Goal: Transaction & Acquisition: Download file/media

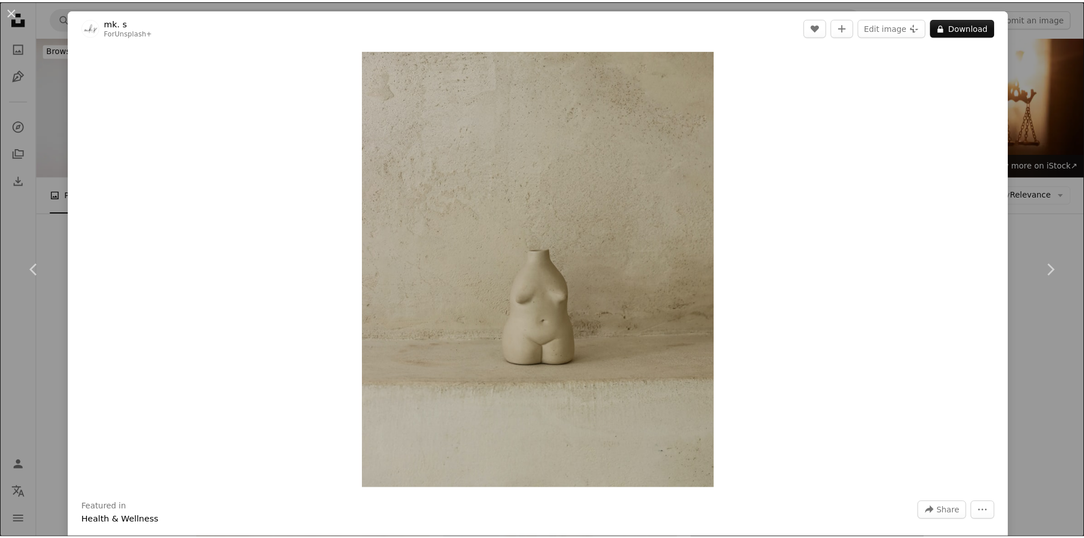
scroll to position [6542, 0]
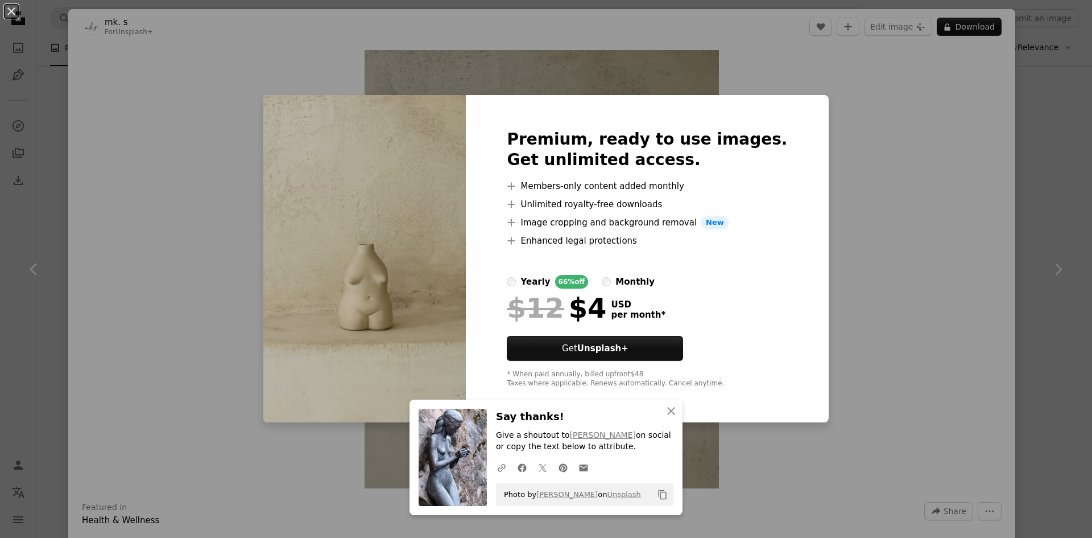
click at [905, 203] on div "An X shape An X shape Close Say thanks! Give a shoutout to [PERSON_NAME] on soc…" at bounding box center [546, 269] width 1092 height 538
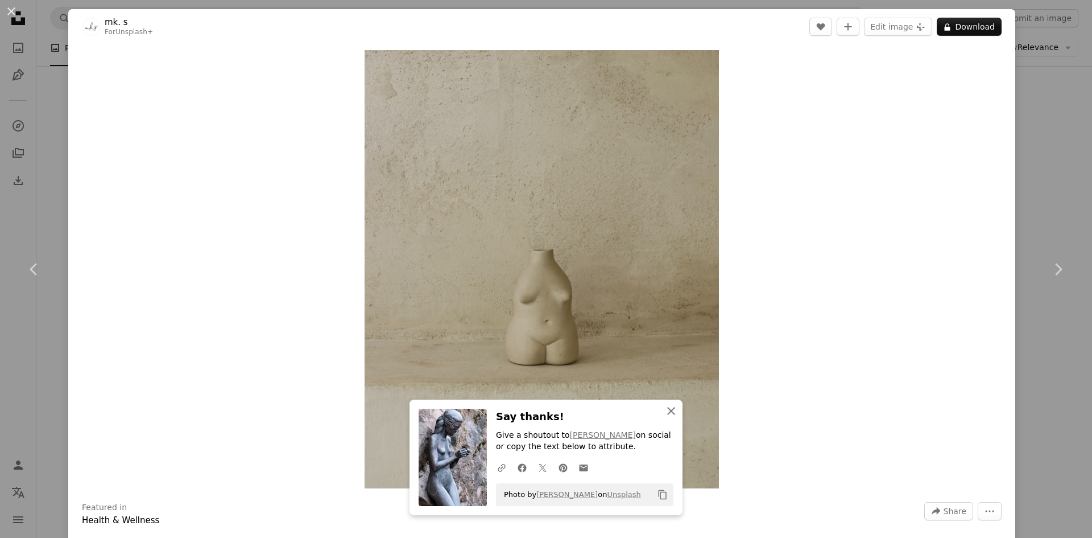
click at [666, 415] on icon "An X shape" at bounding box center [671, 411] width 14 height 14
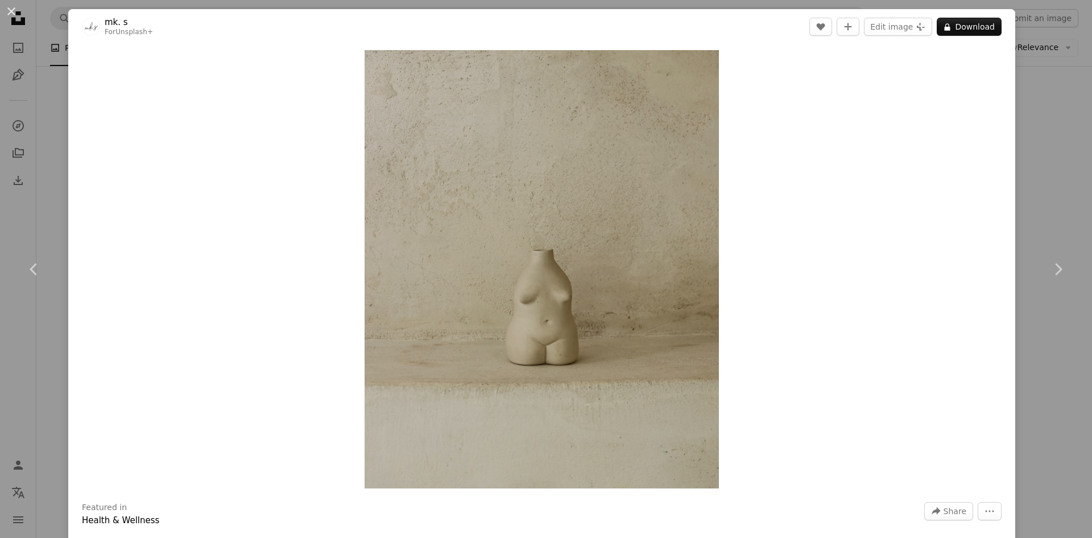
click at [1052, 136] on div "An X shape Chevron left Chevron right mk. s For Unsplash+ A heart A plus sign E…" at bounding box center [546, 269] width 1092 height 538
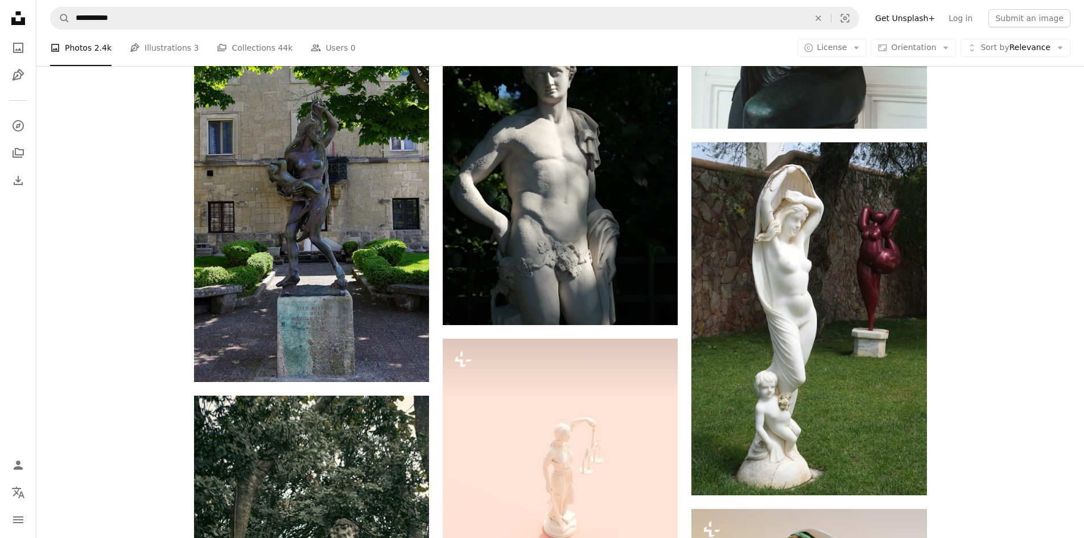
scroll to position [7566, 0]
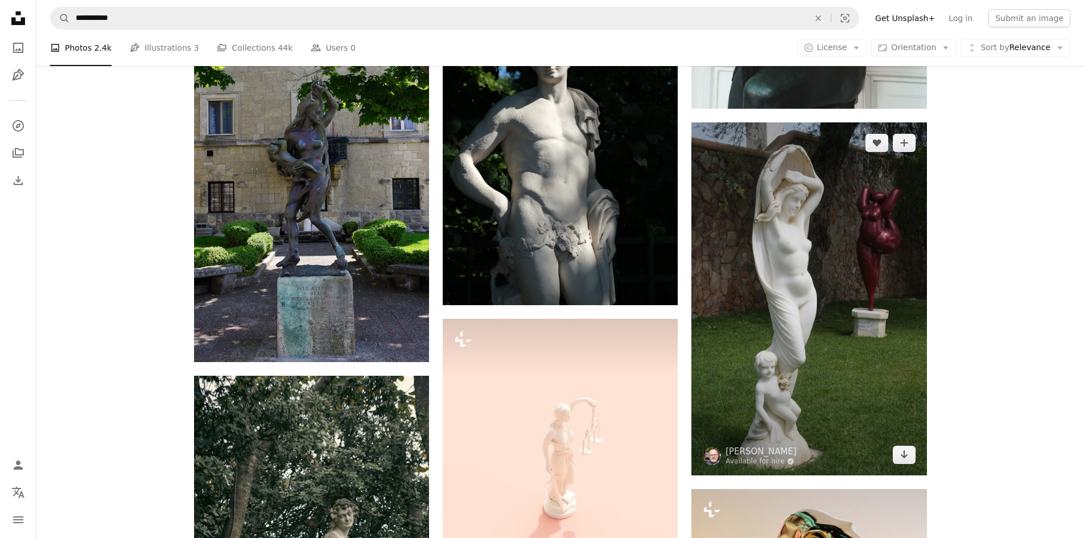
click at [867, 191] on img at bounding box center [808, 298] width 235 height 353
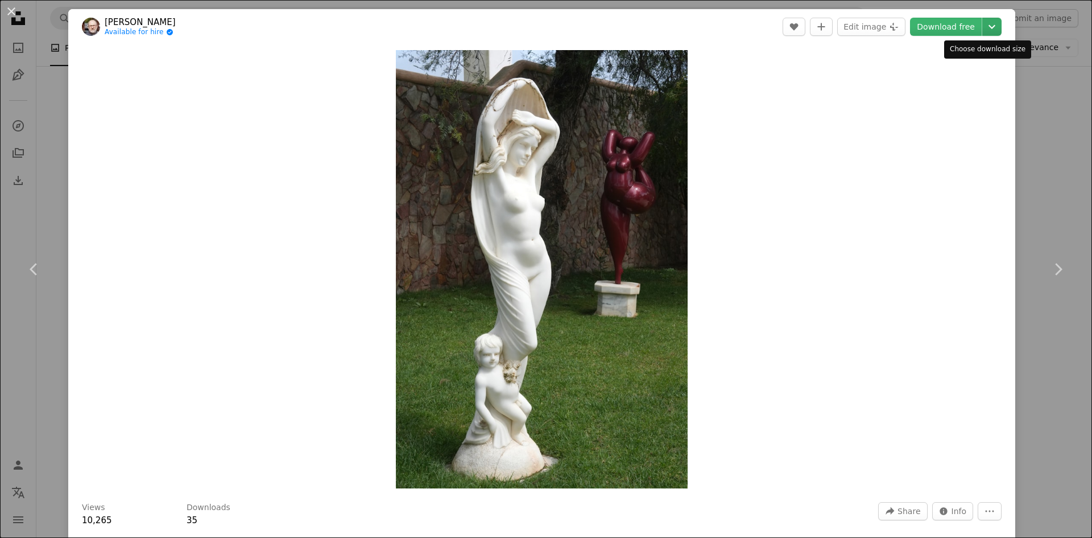
click at [985, 24] on icon "Chevron down" at bounding box center [992, 27] width 18 height 14
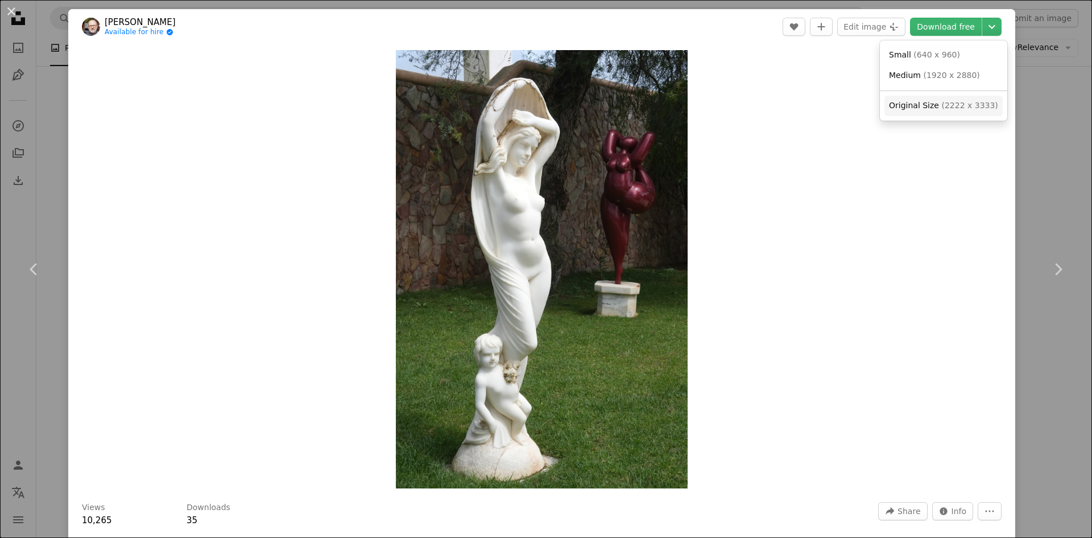
click at [959, 111] on span "Original Size ( 2222 x 3333 )" at bounding box center [943, 105] width 109 height 11
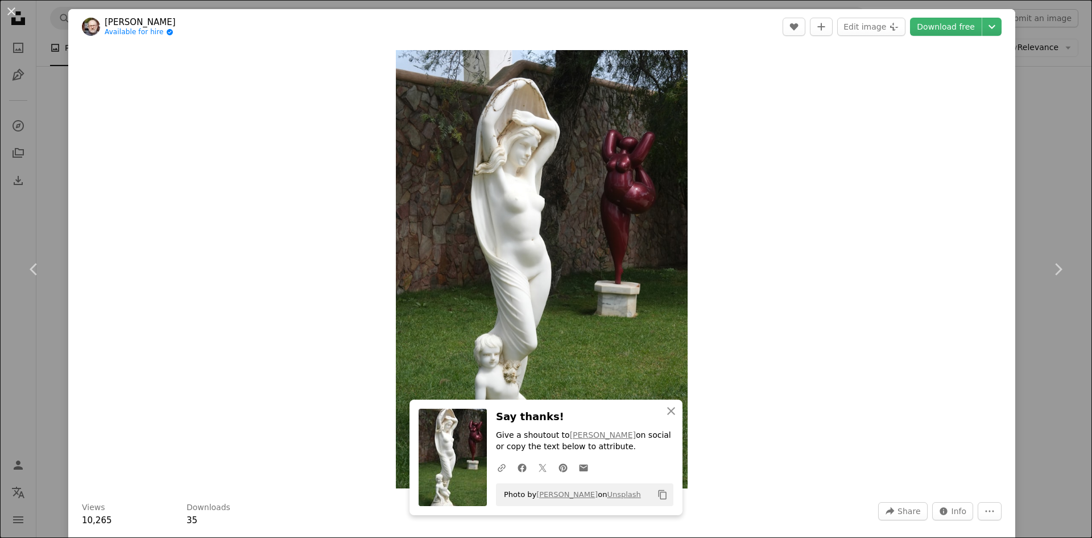
drag, startPoint x: 1065, startPoint y: 213, endPoint x: 1026, endPoint y: 205, distance: 40.2
click at [1064, 213] on div "An X shape Chevron left Chevron right An X shape Close Say thanks! Give a shout…" at bounding box center [546, 269] width 1092 height 538
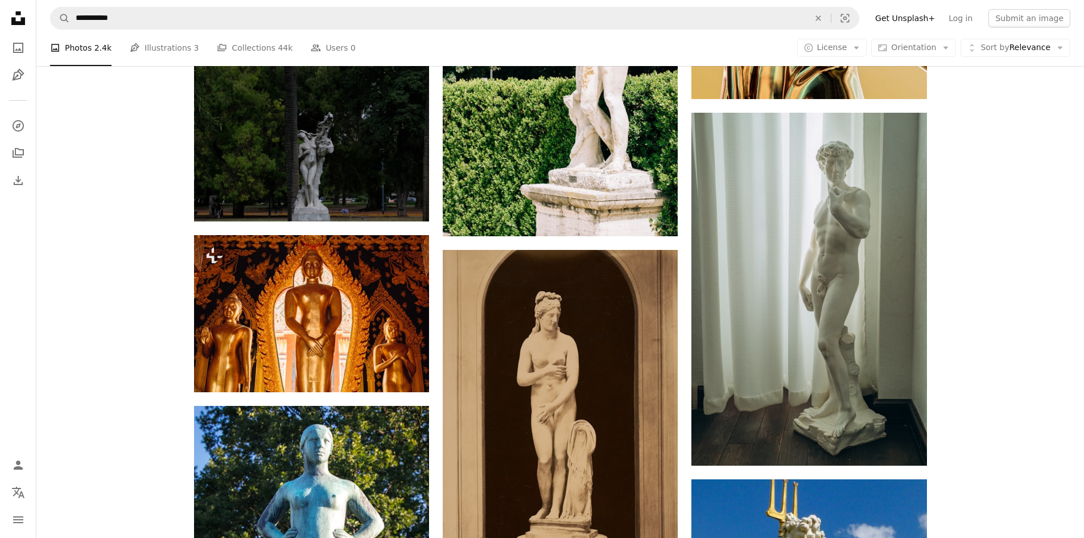
scroll to position [8201, 0]
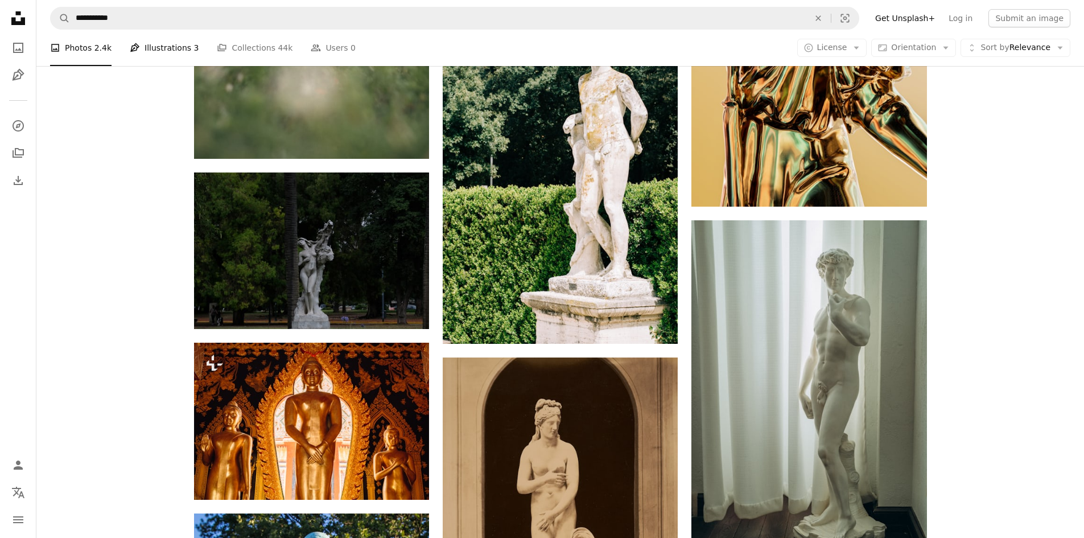
click at [184, 43] on link "Pen Tool Illustrations 3" at bounding box center [164, 48] width 69 height 36
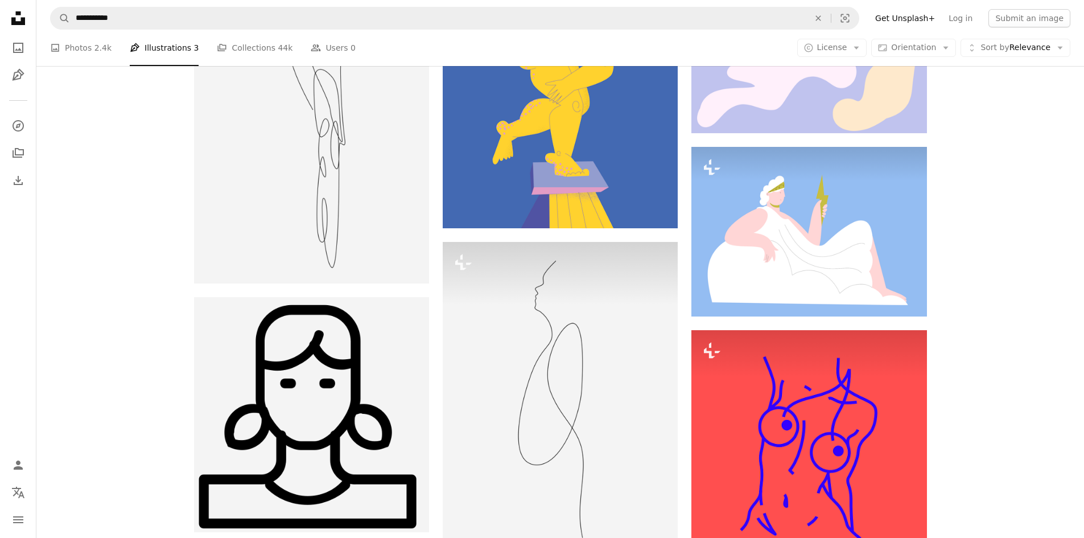
scroll to position [1024, 0]
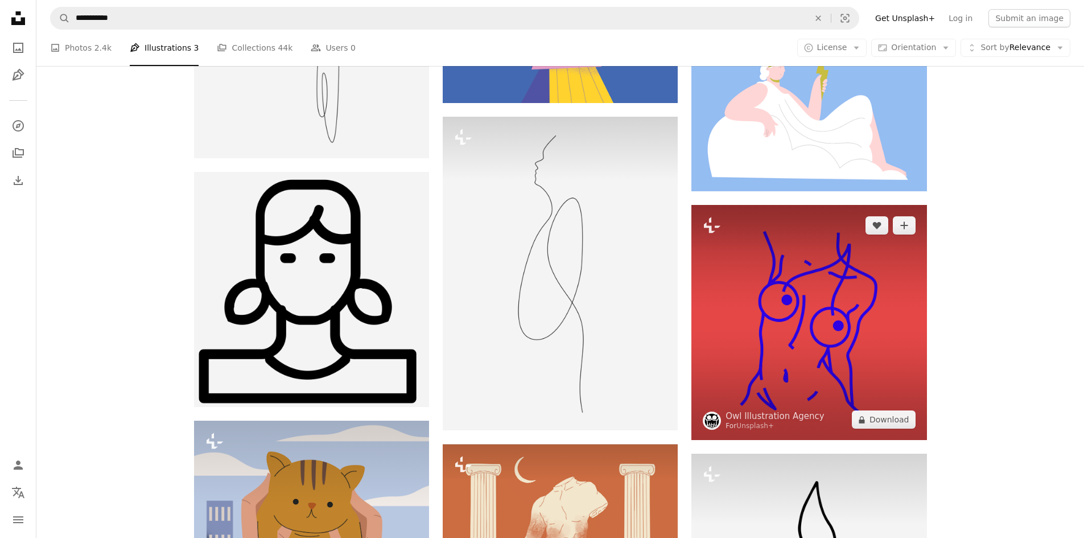
click at [821, 271] on img at bounding box center [808, 322] width 235 height 235
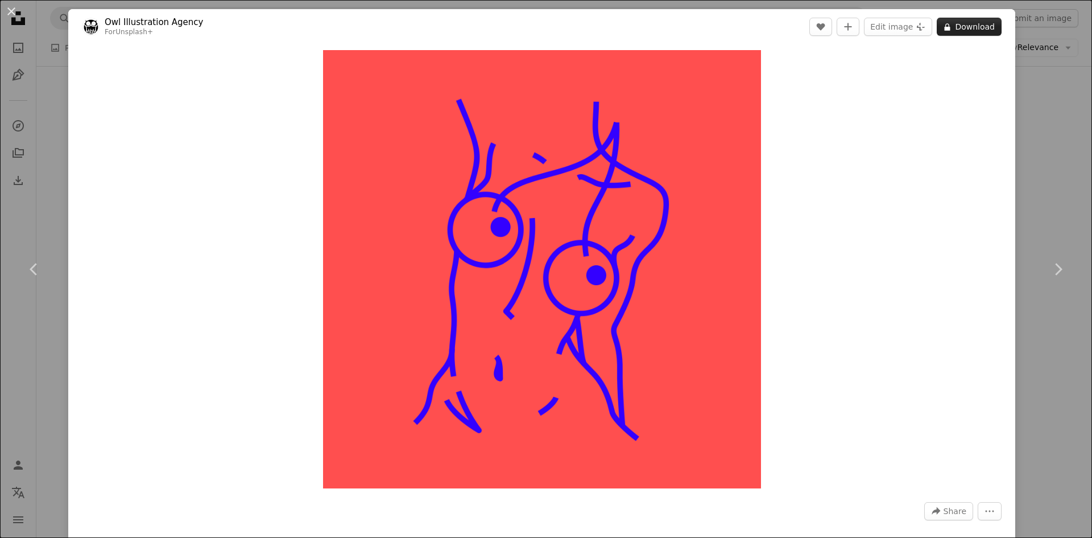
click at [972, 28] on button "A lock Download" at bounding box center [969, 27] width 65 height 18
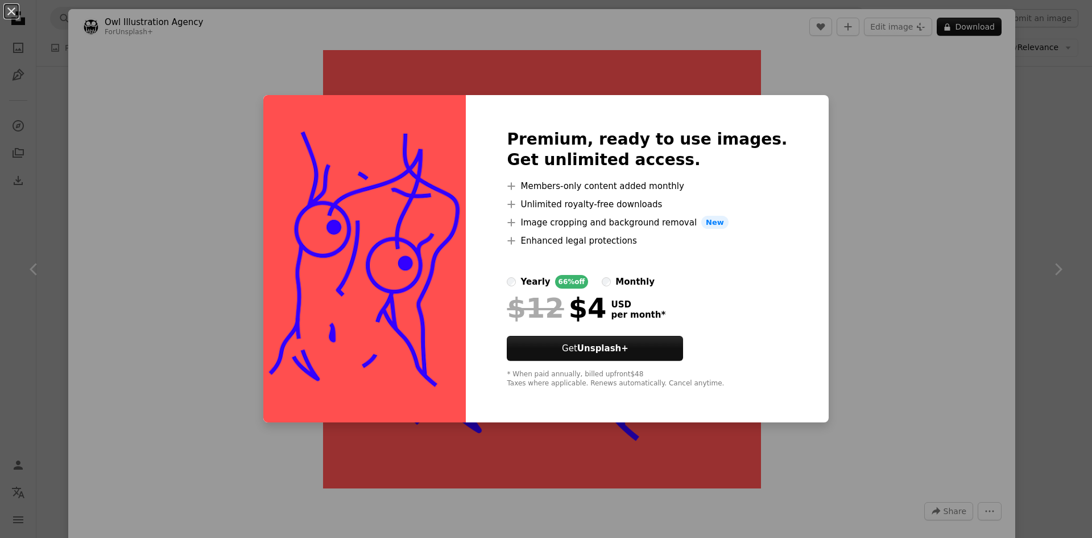
click at [1023, 117] on div "An X shape Premium, ready to use images. Get unlimited access. A plus sign Memb…" at bounding box center [546, 269] width 1092 height 538
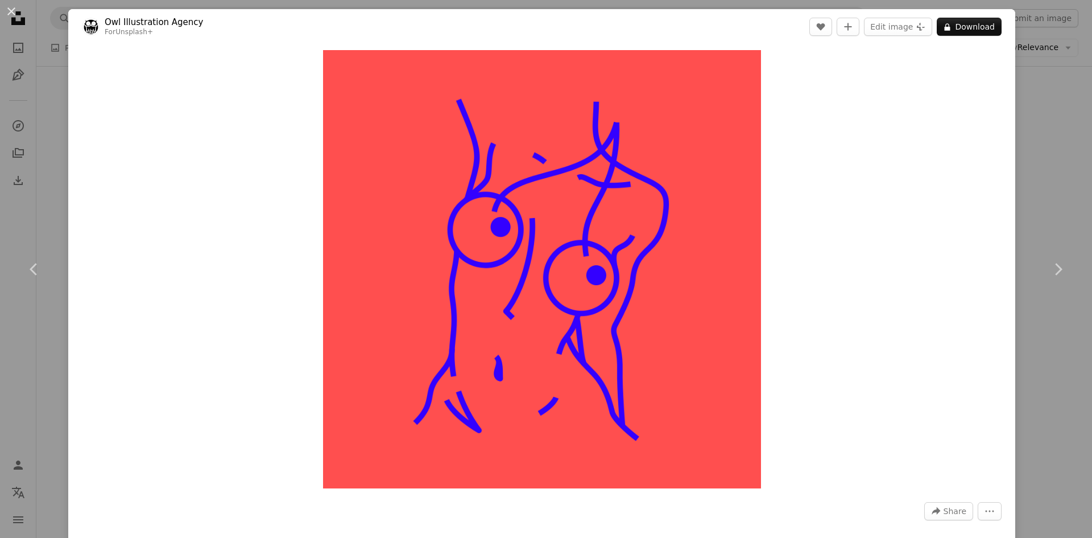
click at [1055, 105] on div "An X shape Chevron left Chevron right Owl Illustration Agency For Unsplash+ A h…" at bounding box center [546, 269] width 1092 height 538
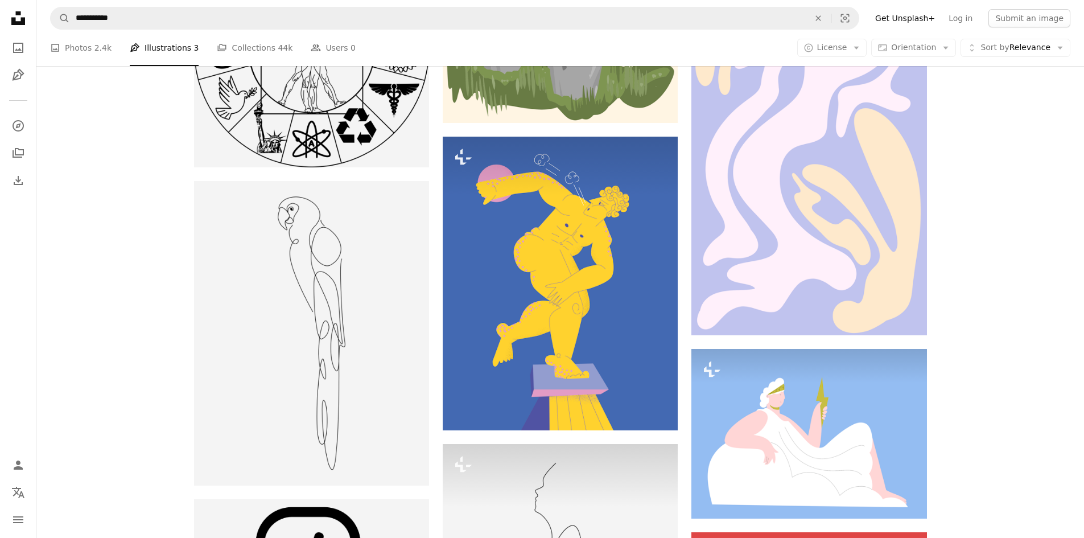
scroll to position [412, 0]
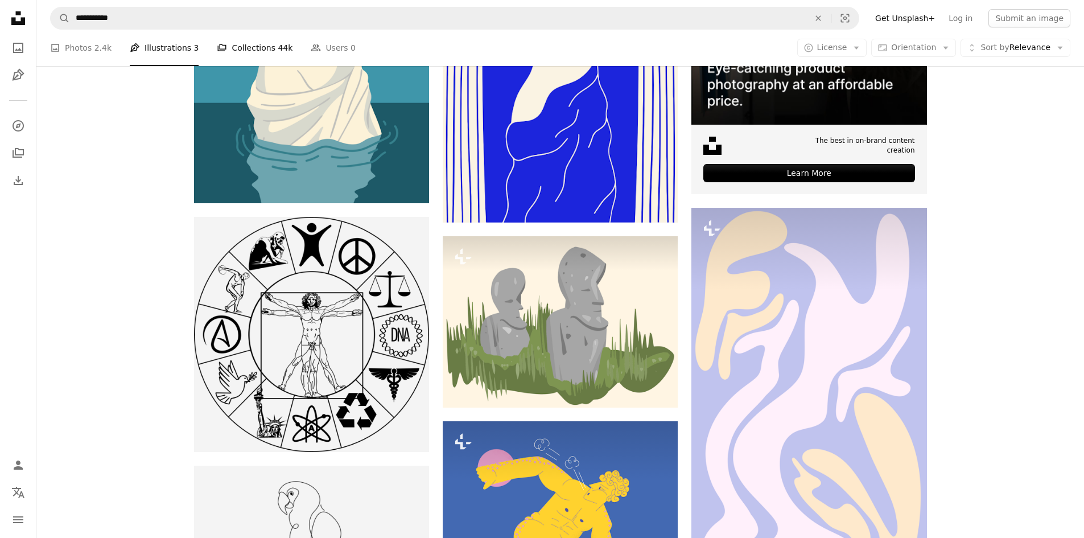
click at [241, 52] on link "A stack of folders Collections 44k" at bounding box center [255, 48] width 76 height 36
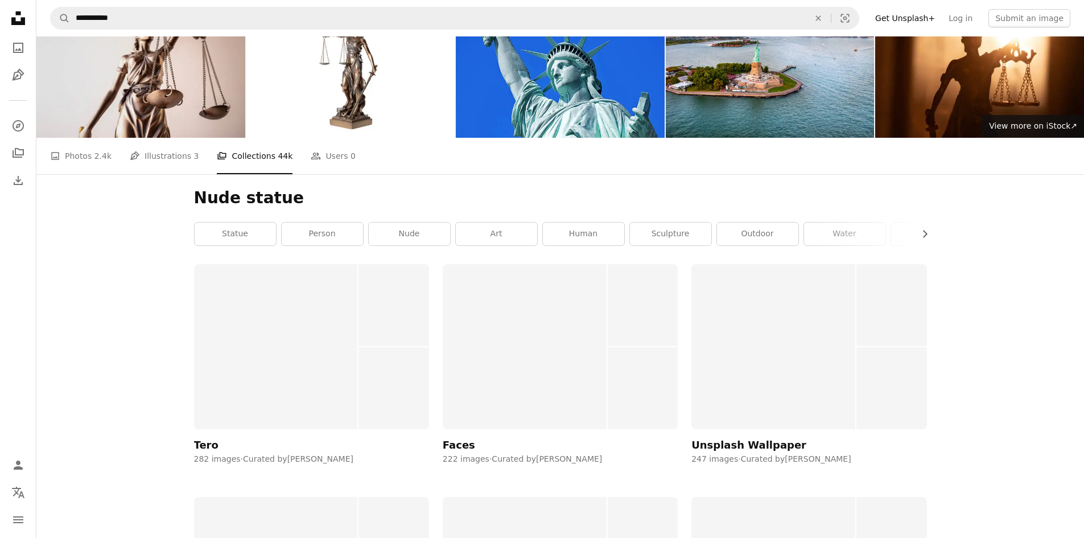
scroll to position [57, 0]
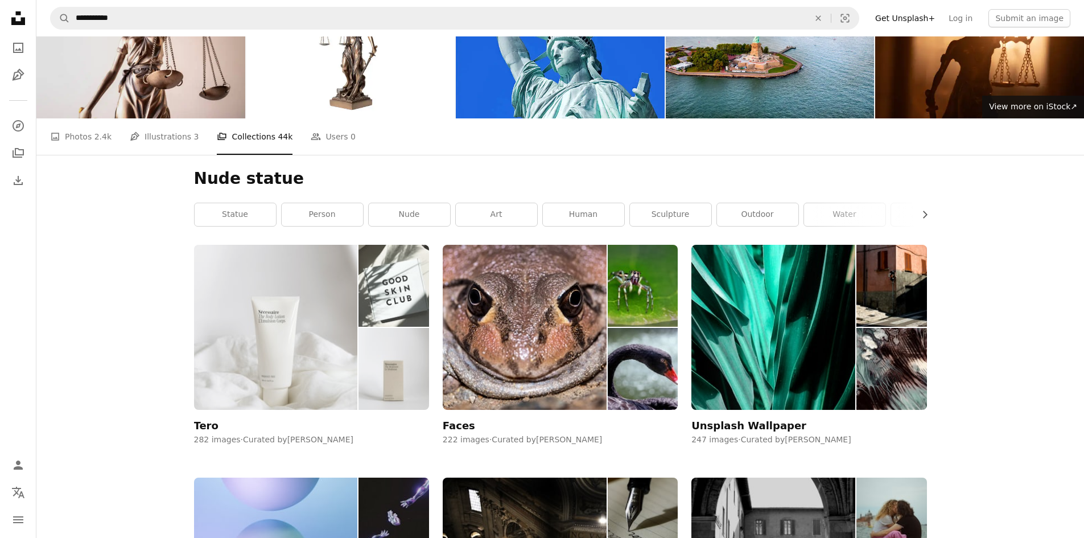
click at [290, 315] on img at bounding box center [276, 327] width 164 height 164
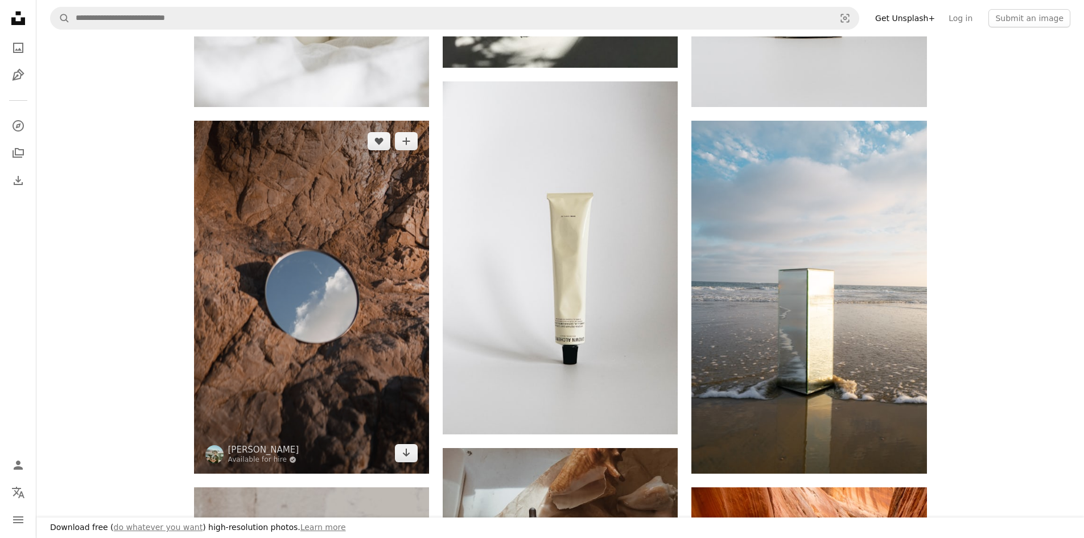
scroll to position [455, 0]
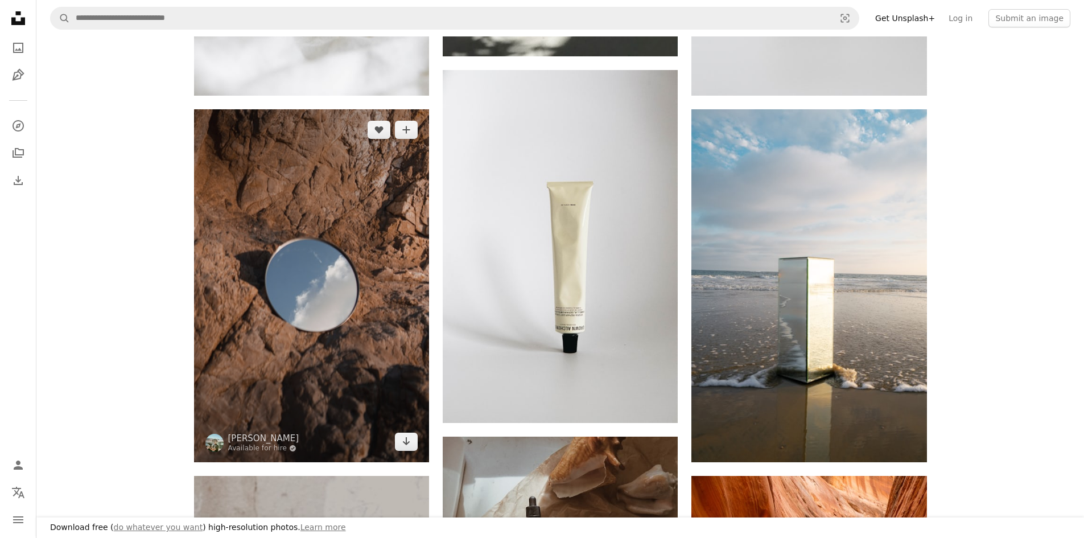
click at [378, 254] on img at bounding box center [311, 285] width 235 height 353
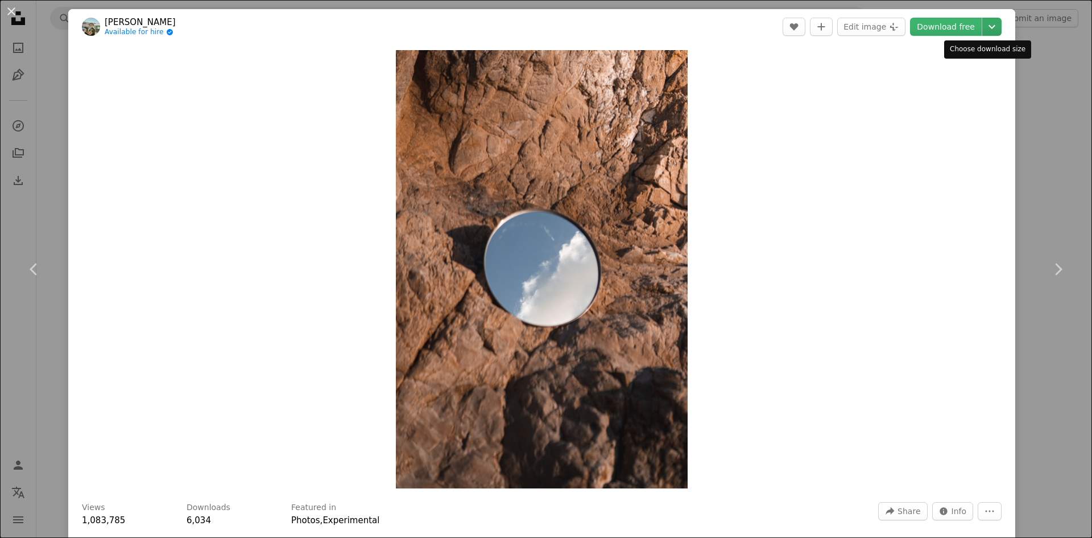
click at [986, 25] on icon "Chevron down" at bounding box center [992, 27] width 18 height 14
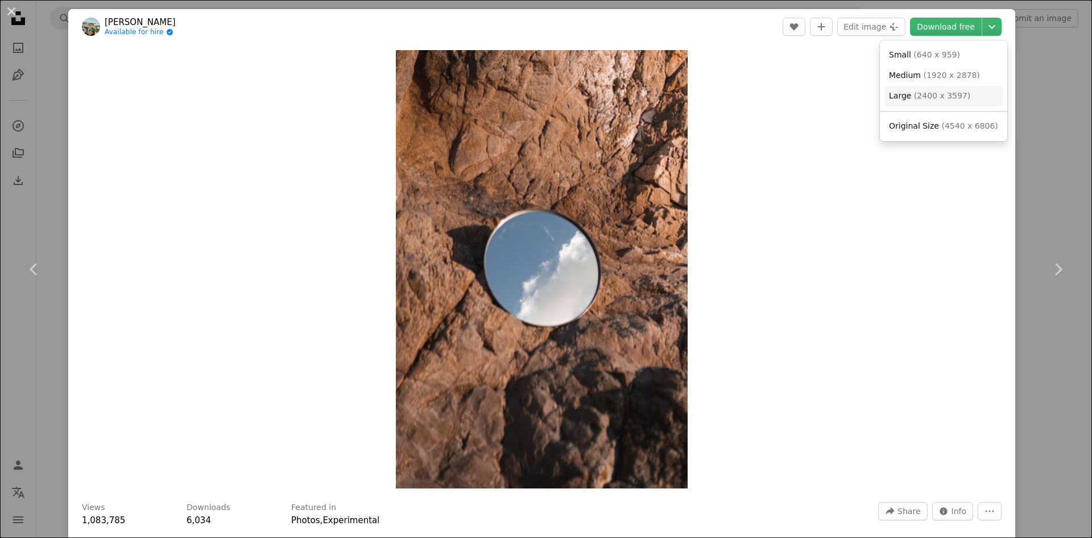
click at [919, 102] on link "Large ( 2400 x 3597 )" at bounding box center [944, 96] width 118 height 20
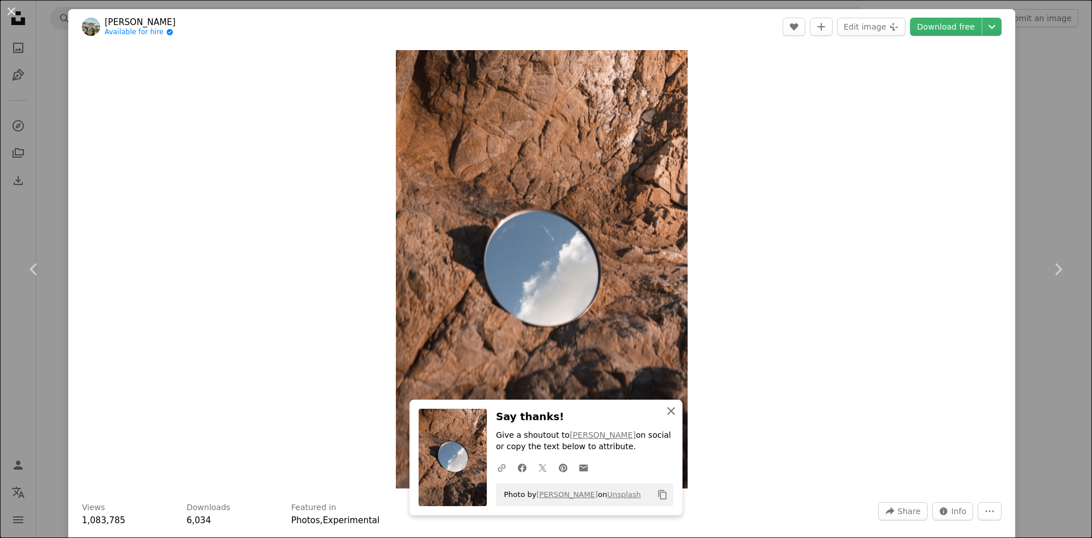
click at [667, 411] on icon "button" at bounding box center [671, 411] width 8 height 8
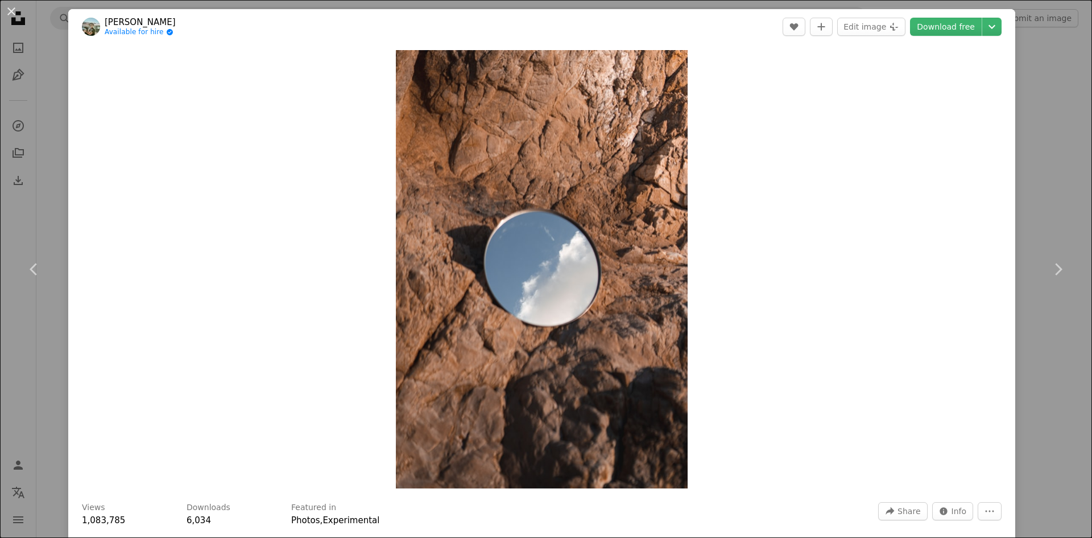
click at [1054, 102] on div "An X shape Chevron left Chevron right [PERSON_NAME] Available for hire A checkm…" at bounding box center [546, 269] width 1092 height 538
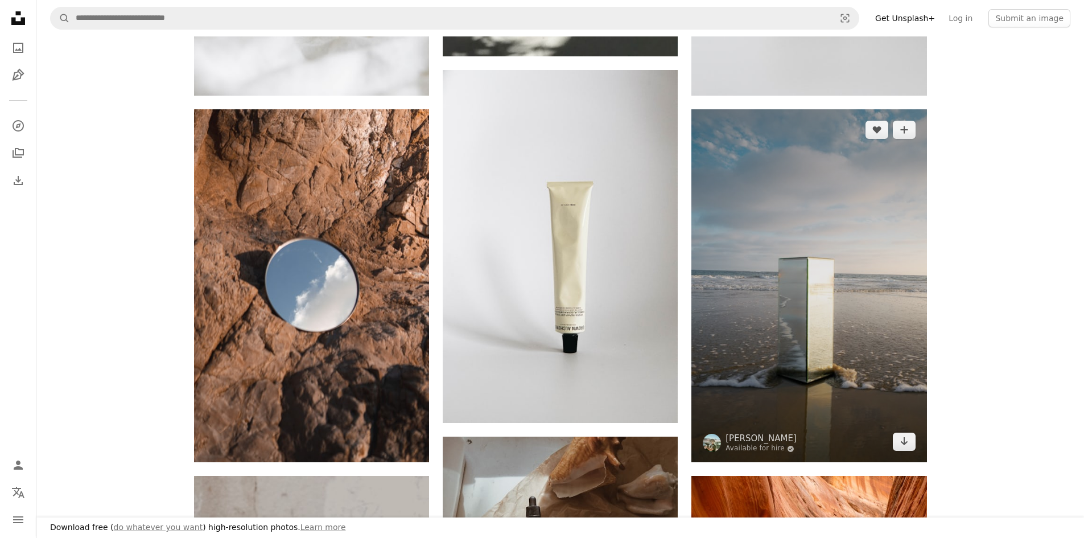
click at [847, 255] on img at bounding box center [808, 285] width 235 height 353
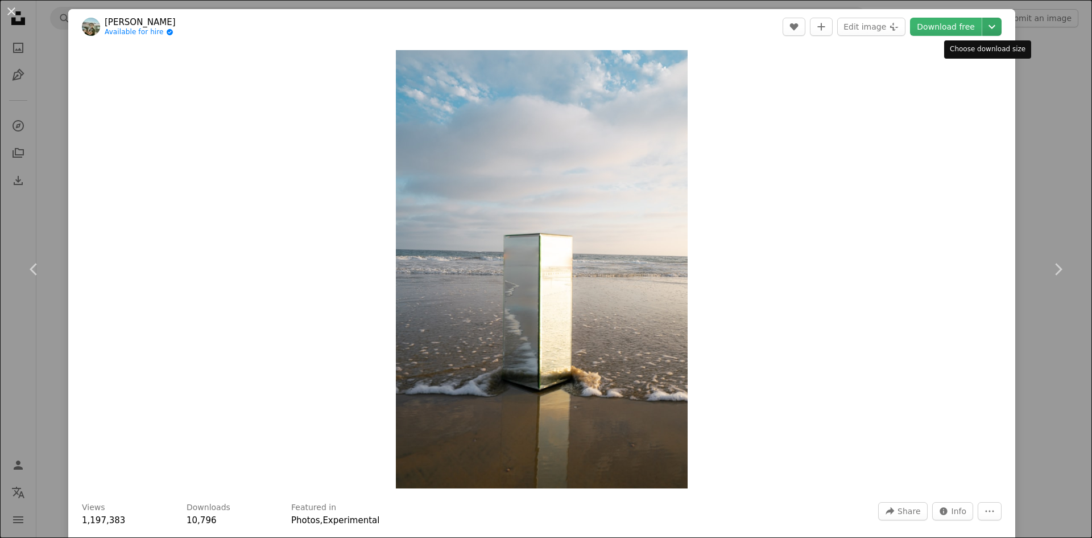
click at [986, 27] on icon "Chevron down" at bounding box center [992, 27] width 18 height 14
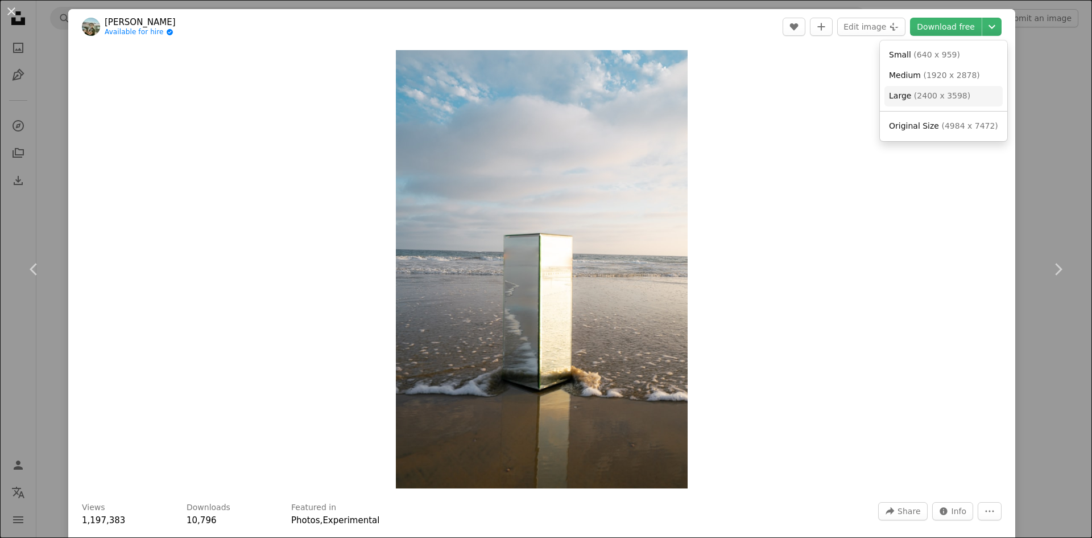
click at [923, 94] on span "( 2400 x 3598 )" at bounding box center [942, 95] width 56 height 9
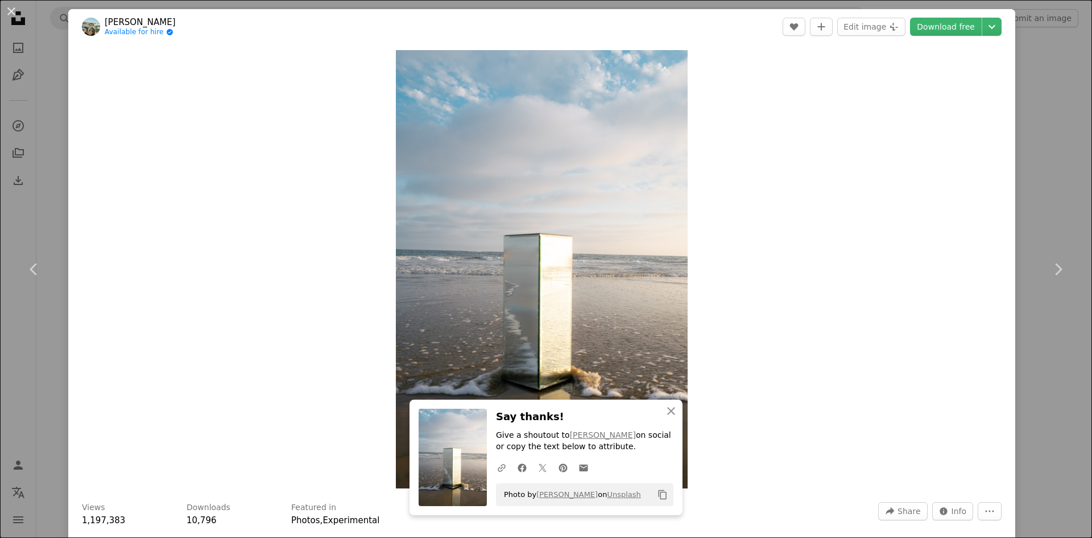
click at [1036, 207] on div "An X shape Chevron left Chevron right An X shape Close Say thanks! Give a shout…" at bounding box center [546, 269] width 1092 height 538
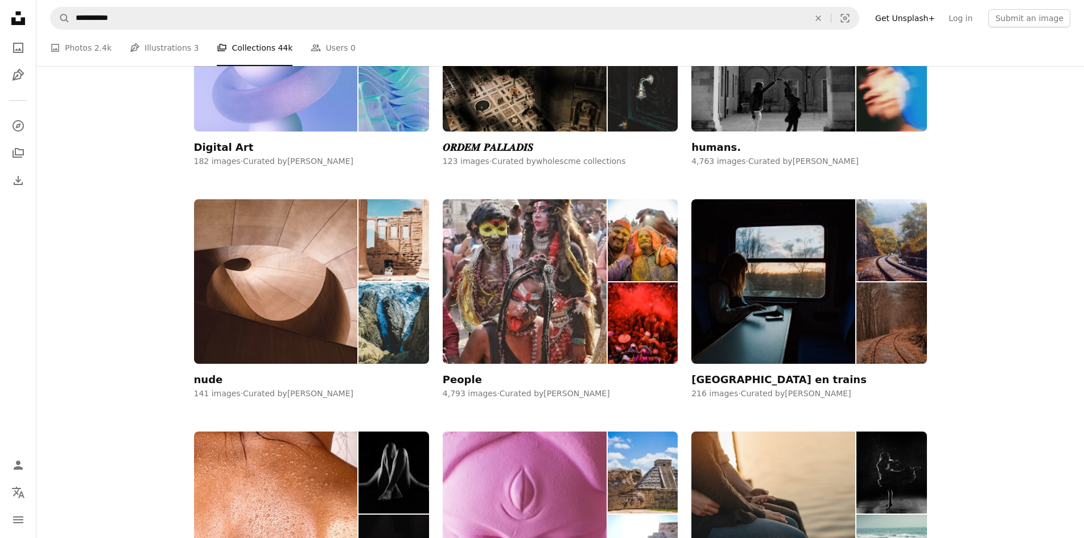
scroll to position [683, 0]
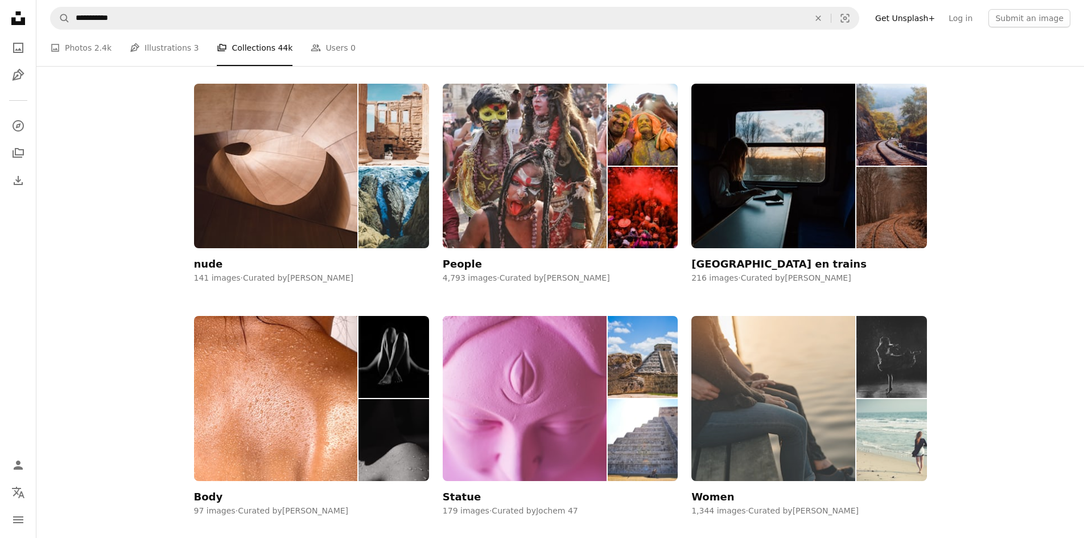
click at [902, 353] on img at bounding box center [891, 357] width 70 height 82
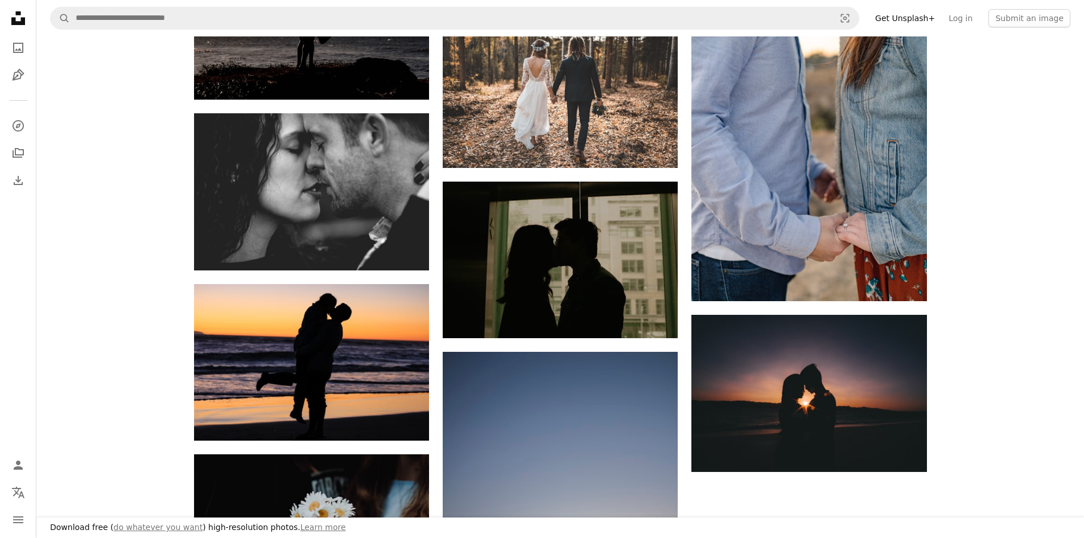
scroll to position [1252, 0]
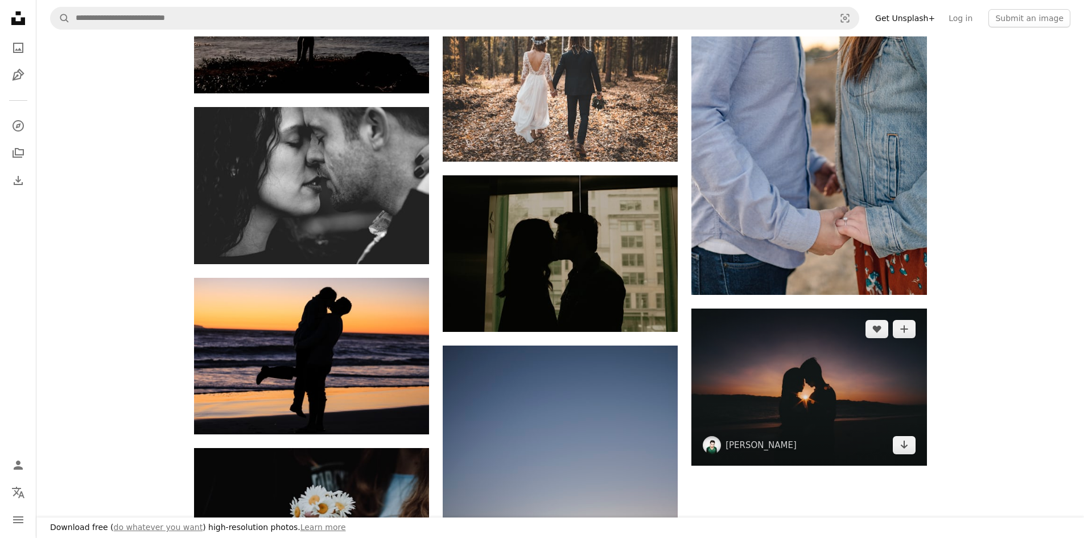
click at [780, 387] on img at bounding box center [808, 386] width 235 height 156
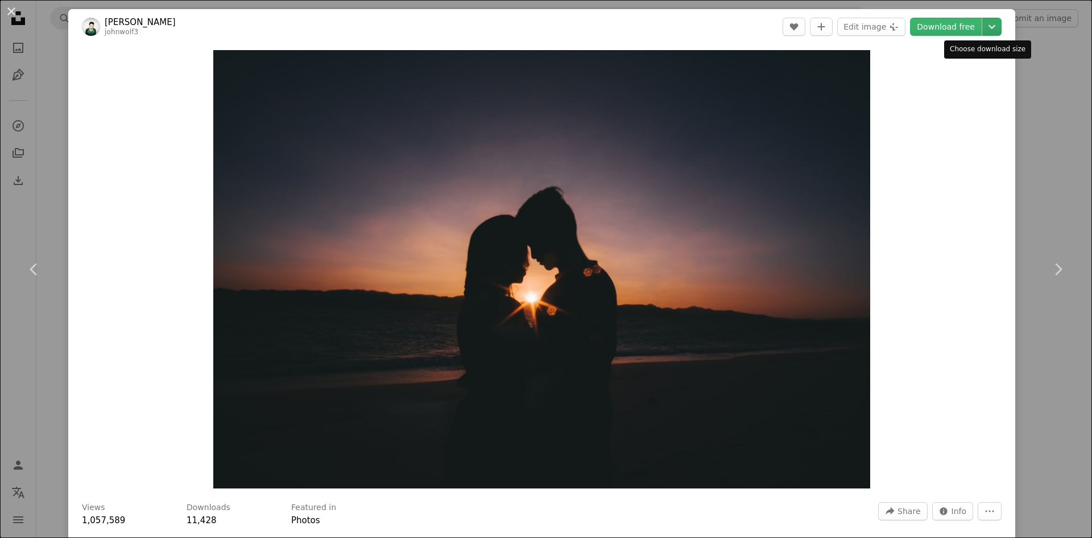
click at [988, 28] on icon "Chevron down" at bounding box center [992, 27] width 18 height 14
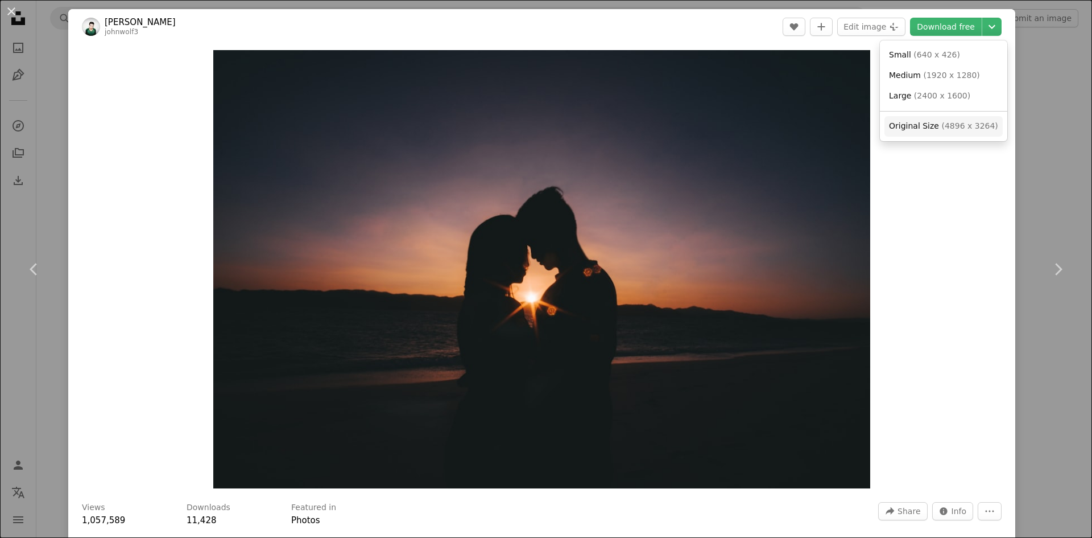
click at [960, 121] on span "( 4896 x 3264 )" at bounding box center [969, 125] width 56 height 9
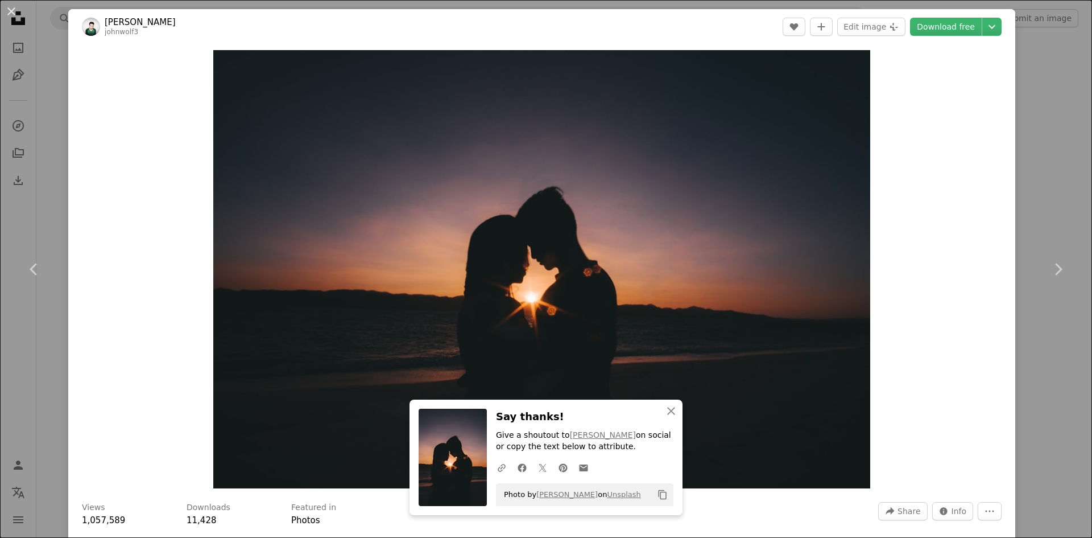
click at [1055, 114] on div "An X shape Chevron left Chevron right An X shape Close Say thanks! Give a shout…" at bounding box center [546, 269] width 1092 height 538
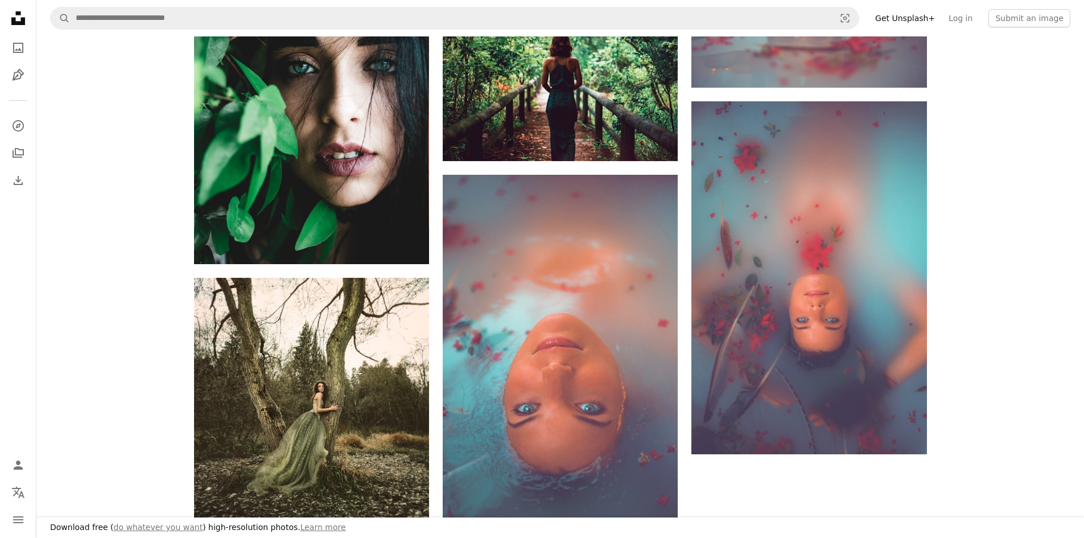
scroll to position [2048, 0]
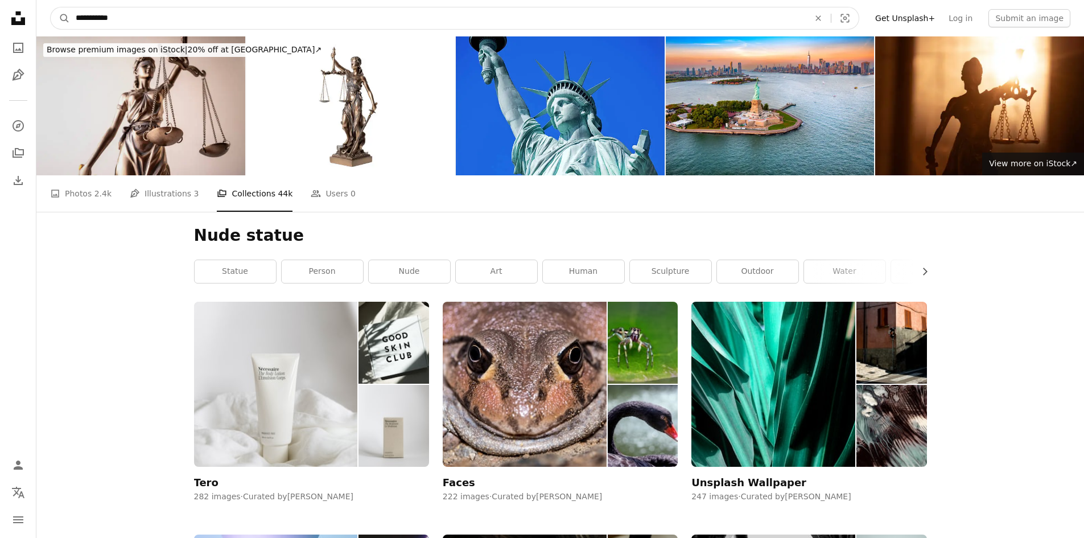
click at [147, 14] on input "**********" at bounding box center [438, 18] width 736 height 22
click at [76, 20] on input "**********" at bounding box center [438, 18] width 736 height 22
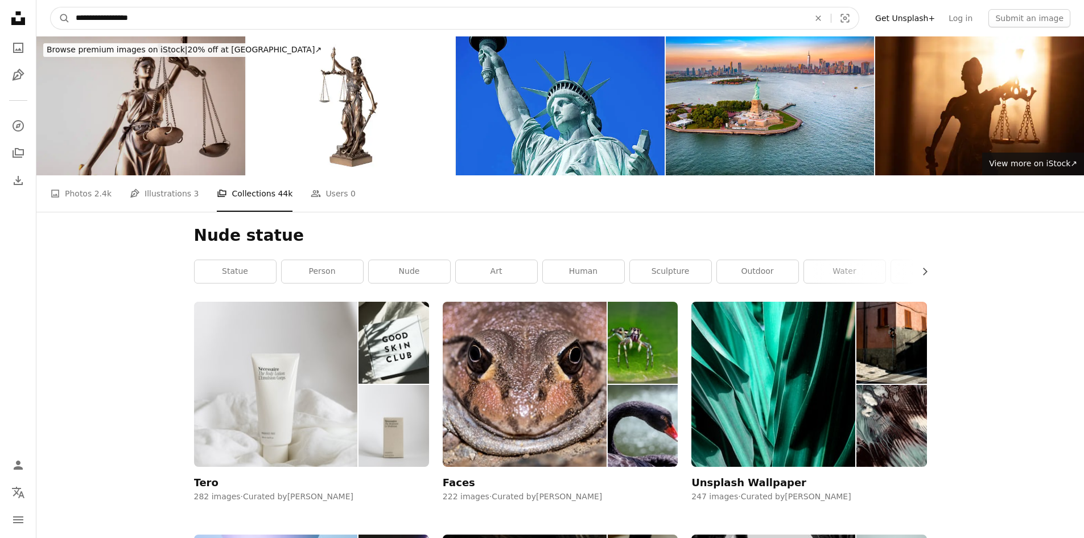
type input "**********"
click at [51, 7] on button "A magnifying glass" at bounding box center [60, 18] width 19 height 22
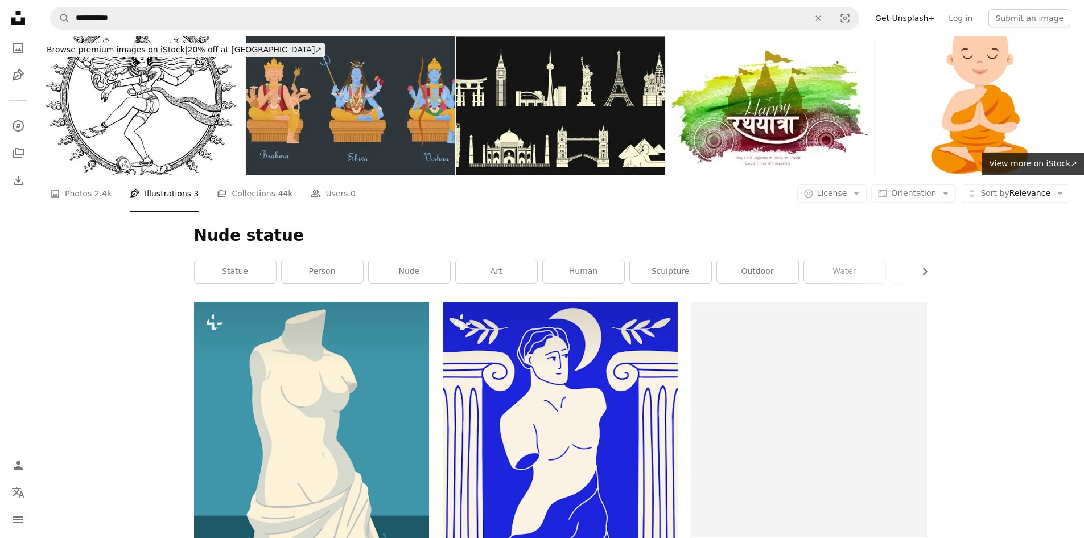
scroll to position [412, 0]
